Goal: Browse casually

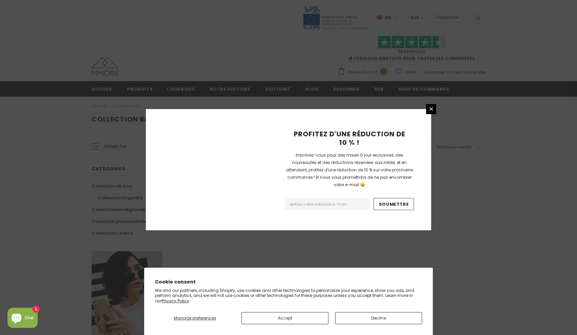
scroll to position [372, 0]
